Goal: Navigation & Orientation: Find specific page/section

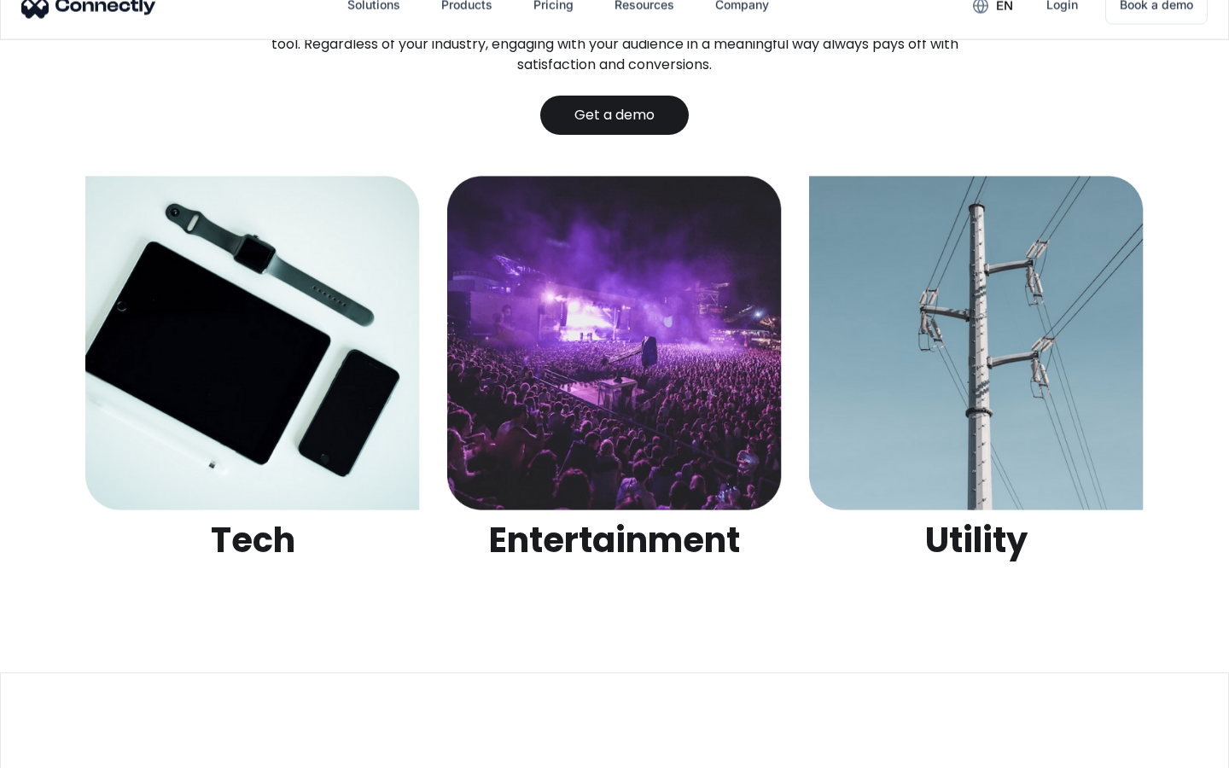
scroll to position [5385, 0]
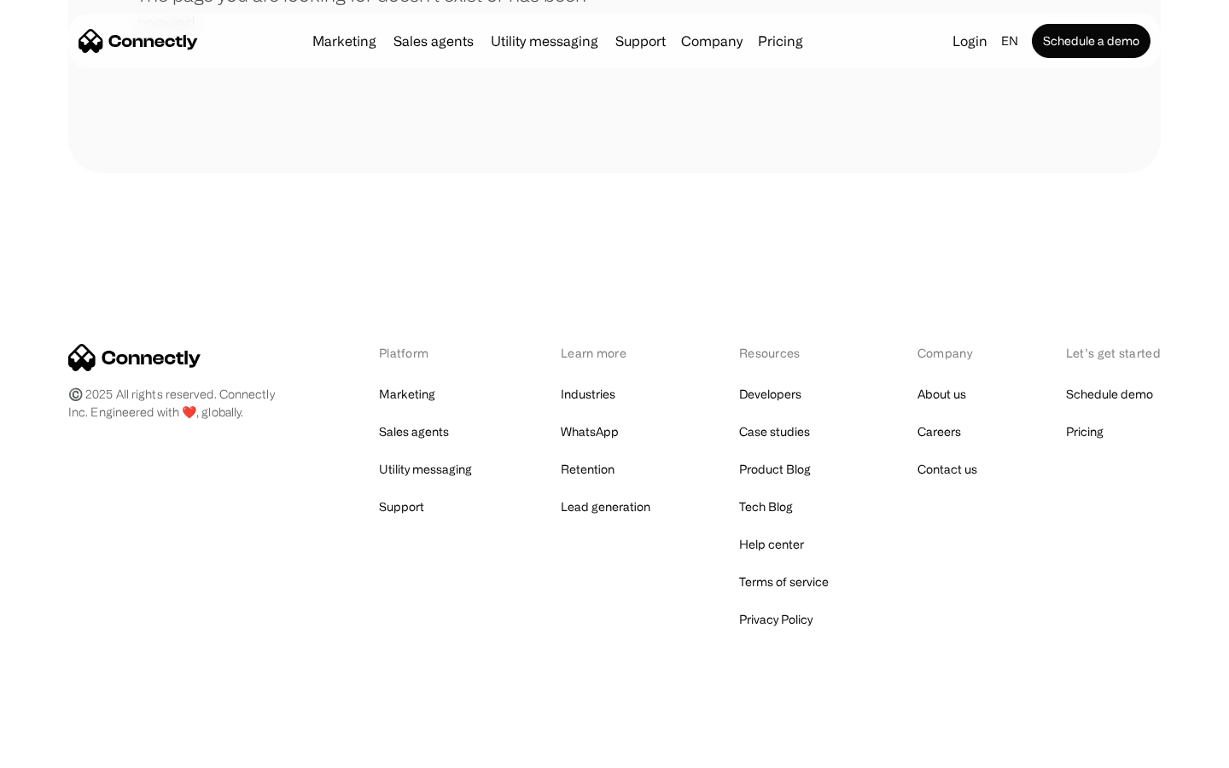
scroll to position [312, 0]
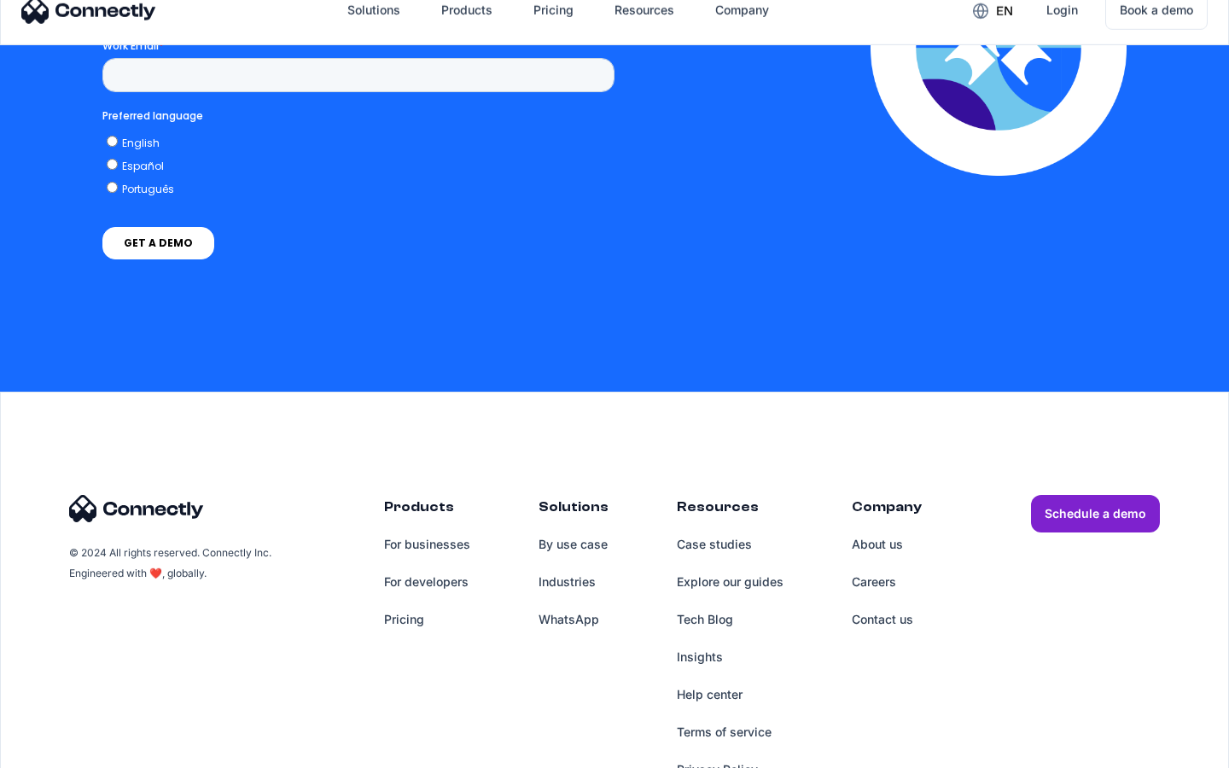
scroll to position [4347, 0]
